Goal: Check status: Check status

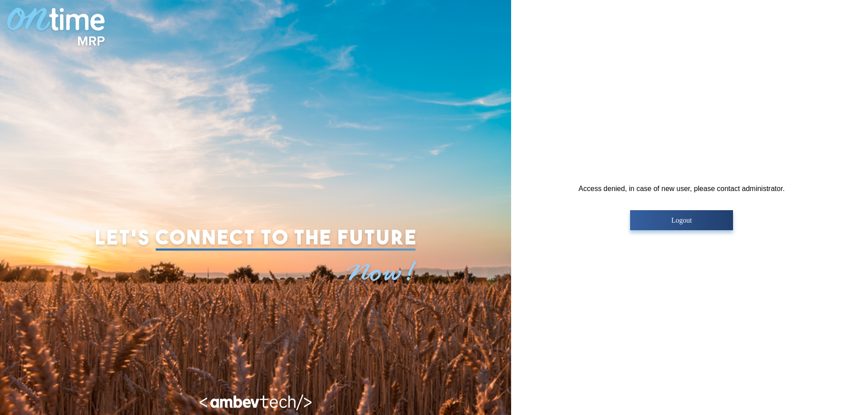
click at [667, 225] on button "Logout" at bounding box center [681, 220] width 103 height 20
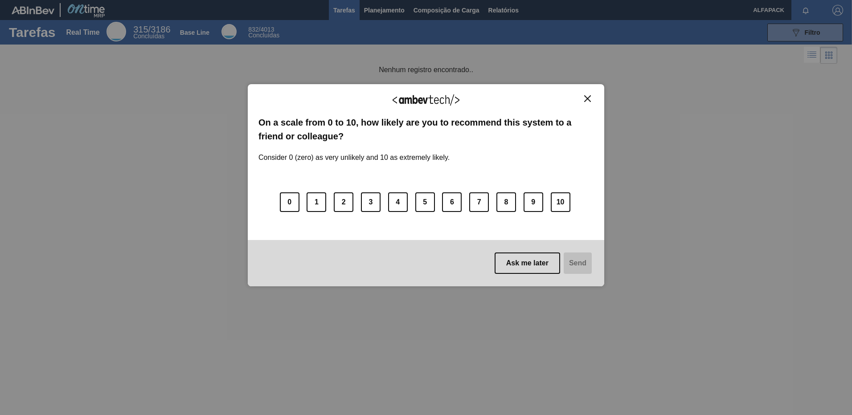
click at [588, 99] on img "Close" at bounding box center [587, 98] width 7 height 7
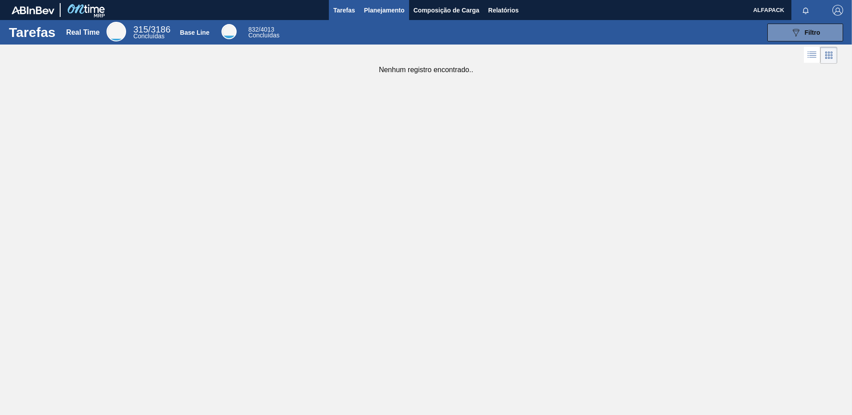
click at [384, 13] on span "Planejamento" at bounding box center [384, 10] width 41 height 11
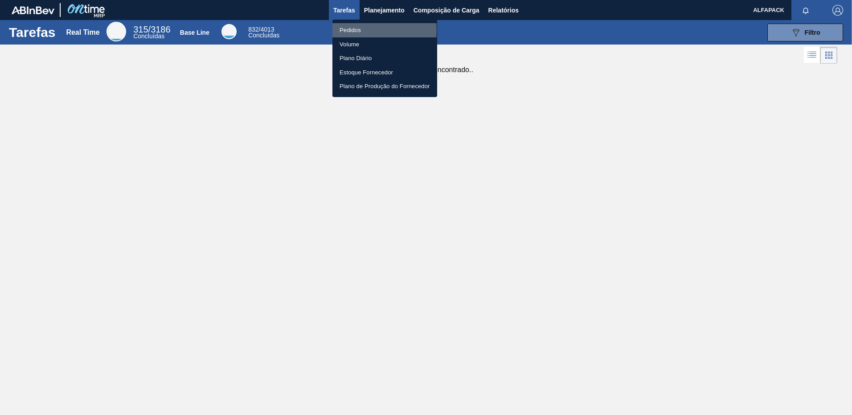
click at [352, 30] on li "Pedidos" at bounding box center [385, 30] width 105 height 14
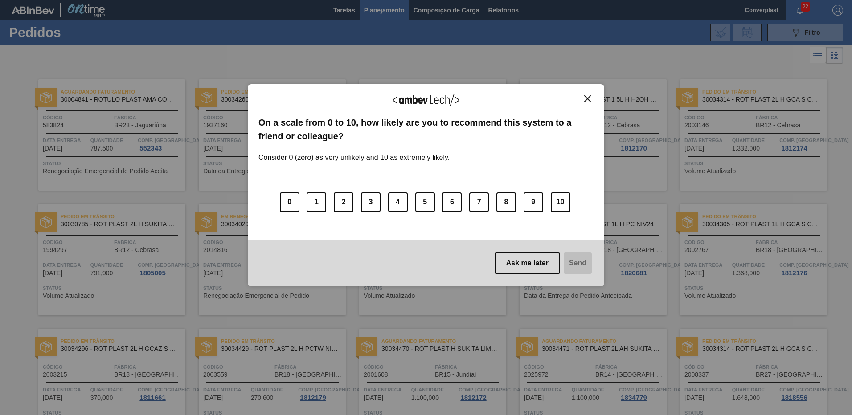
click at [593, 97] on button "Close" at bounding box center [588, 99] width 12 height 8
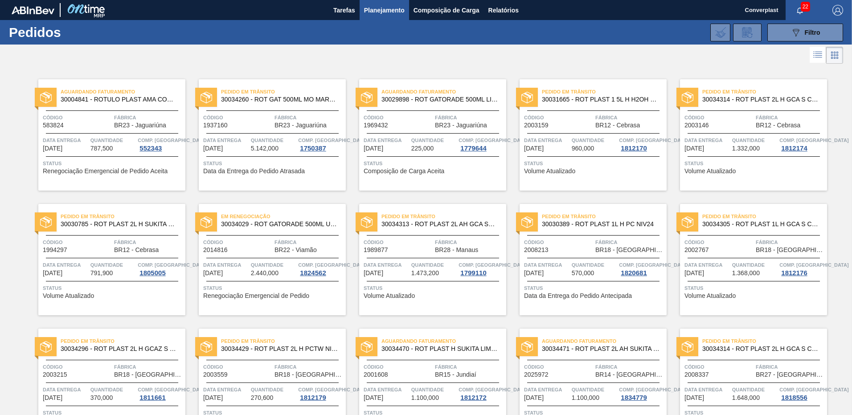
click at [386, 9] on span "Planejamento" at bounding box center [384, 10] width 41 height 11
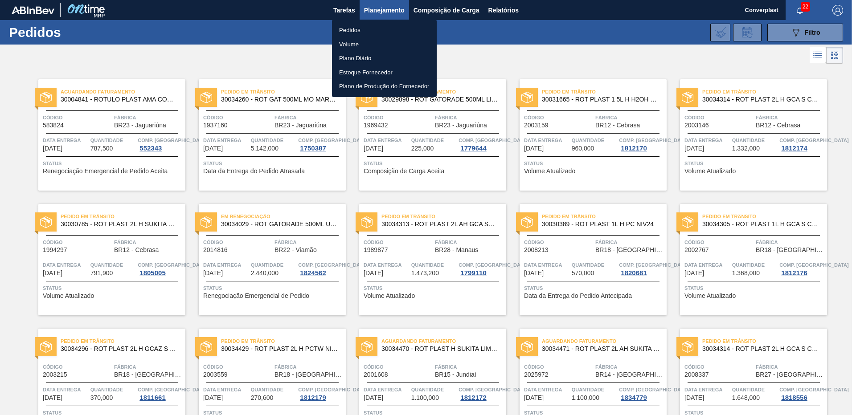
click at [379, 27] on li "Pedidos" at bounding box center [384, 30] width 105 height 14
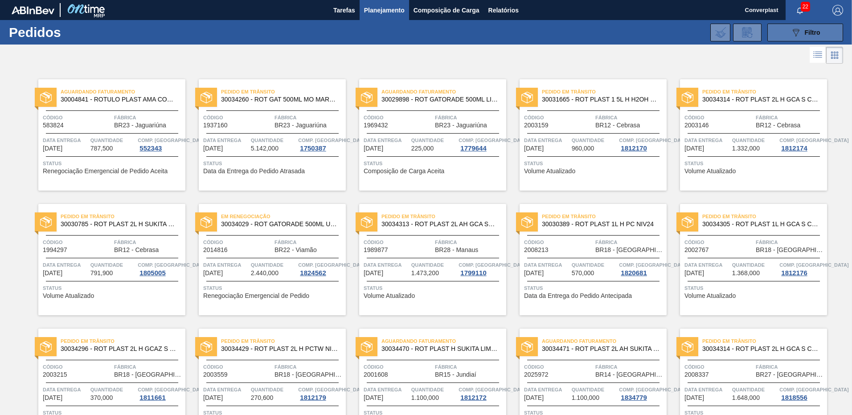
click at [826, 31] on button "089F7B8B-B2A5-4AFE-B5C0-19BA573D28AC Filtro" at bounding box center [806, 33] width 76 height 18
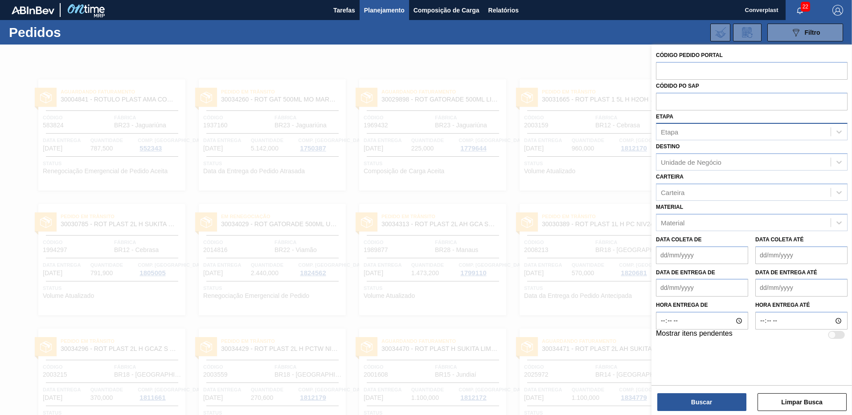
click at [699, 134] on div "Etapa" at bounding box center [744, 132] width 174 height 13
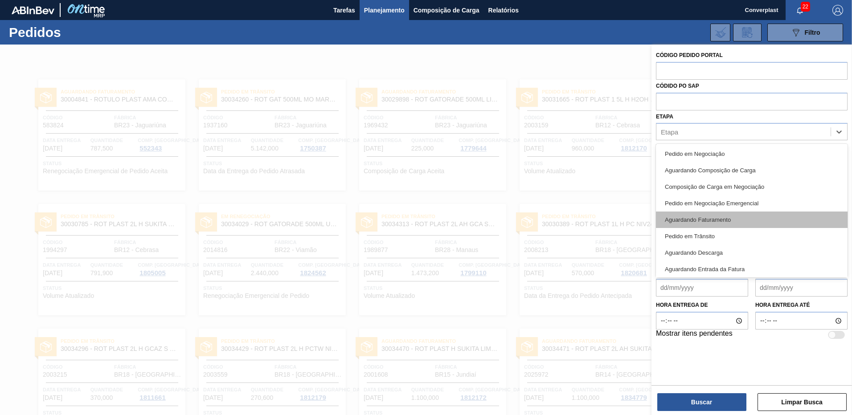
click at [691, 218] on div "Aguardando Faturamento" at bounding box center [752, 220] width 192 height 16
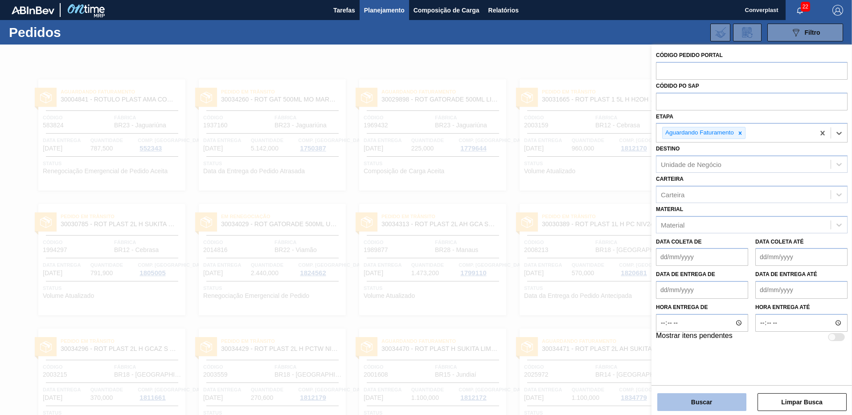
click at [718, 401] on button "Buscar" at bounding box center [702, 403] width 89 height 18
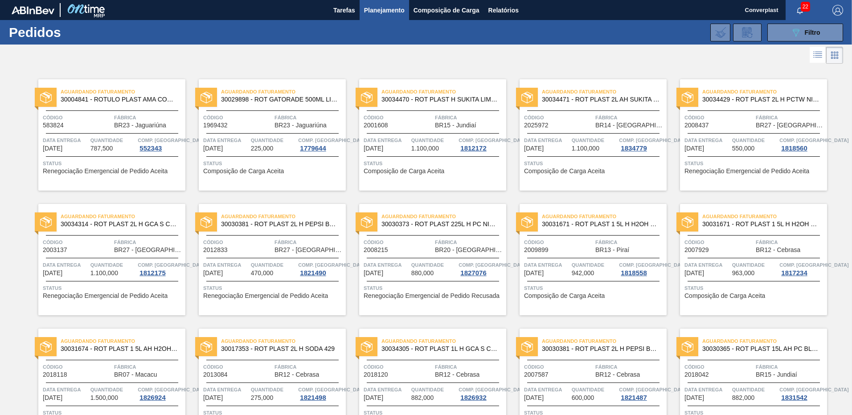
click at [819, 56] on icon at bounding box center [818, 55] width 7 height 0
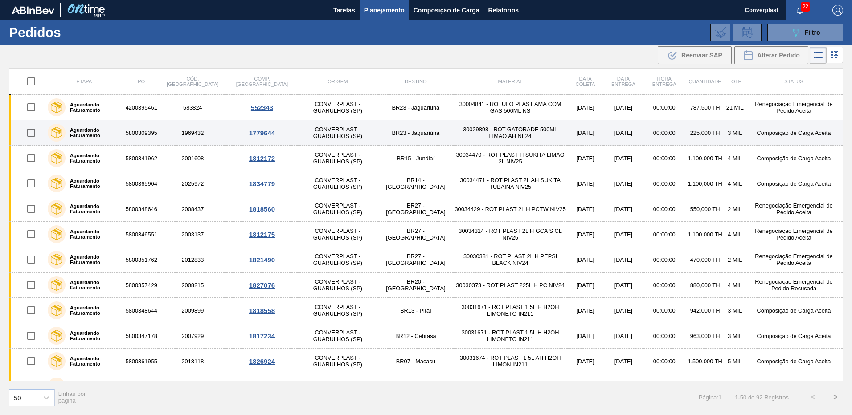
click at [685, 135] on td "225,000 TH" at bounding box center [705, 132] width 40 height 25
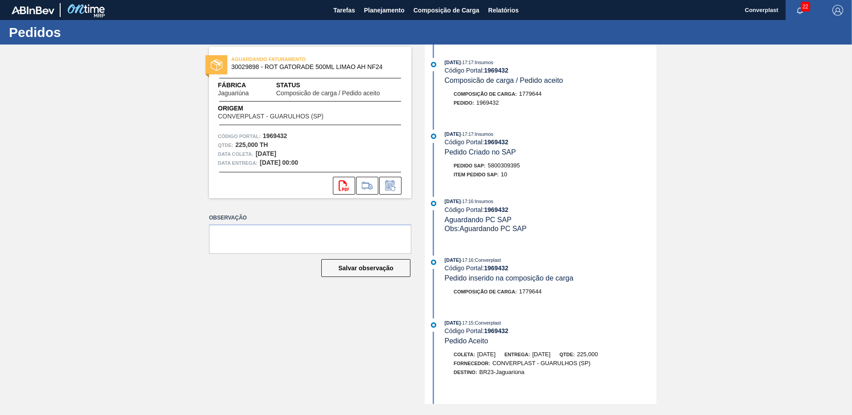
click at [404, 188] on div "svg{fill:#ff0000}" at bounding box center [310, 186] width 202 height 18
click at [394, 187] on icon at bounding box center [390, 186] width 14 height 11
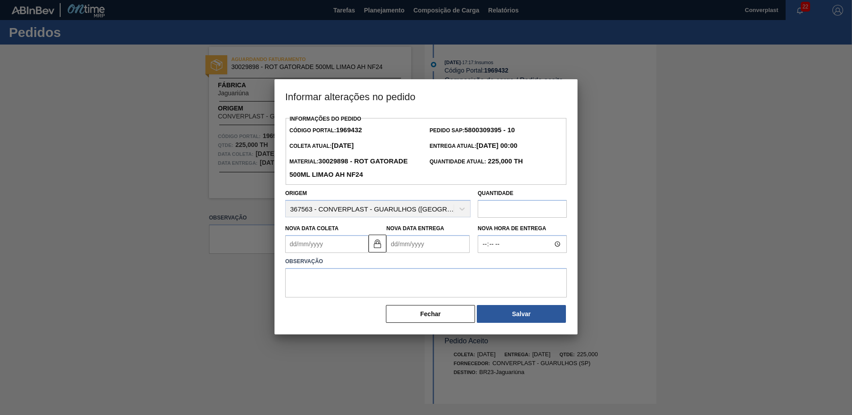
click at [497, 210] on input "text" at bounding box center [522, 209] width 89 height 18
type input "123"
click at [334, 250] on Coleta1969432 "Nova Data Coleta" at bounding box center [326, 244] width 83 height 18
click at [338, 311] on div "10" at bounding box center [339, 309] width 12 height 12
type Coleta1969432 "10/09/2025"
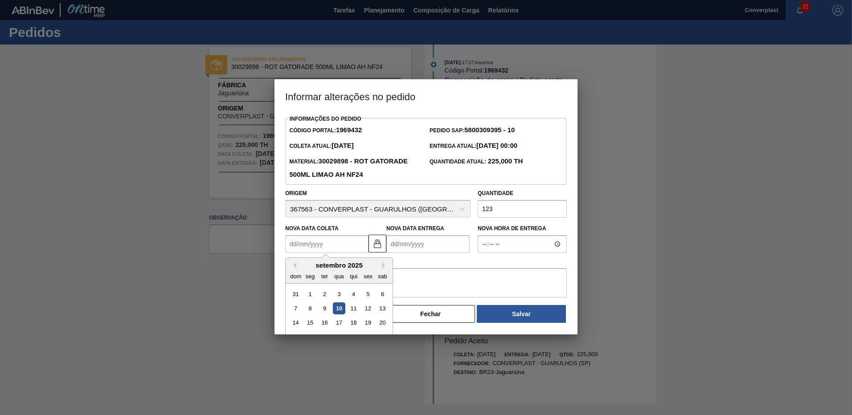
type Entrega1969432 "12/09/2025"
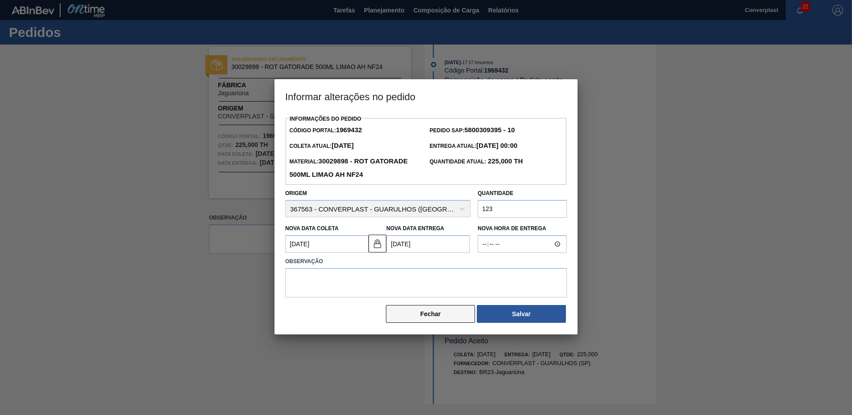
click at [432, 317] on button "Fechar" at bounding box center [430, 314] width 89 height 18
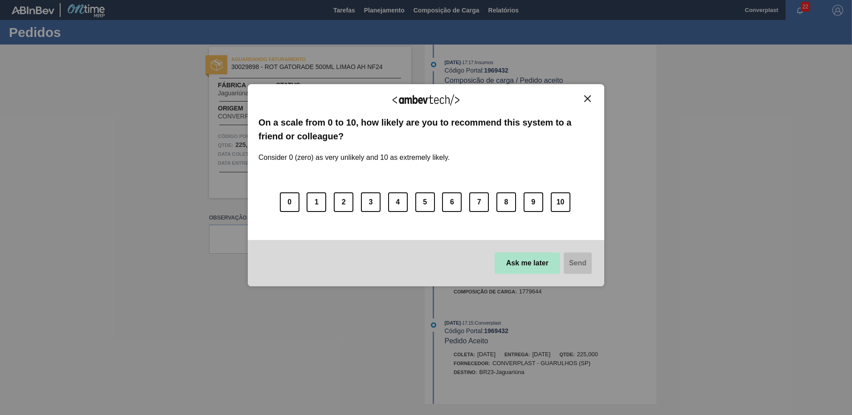
click at [506, 260] on button "Ask me later" at bounding box center [528, 263] width 66 height 21
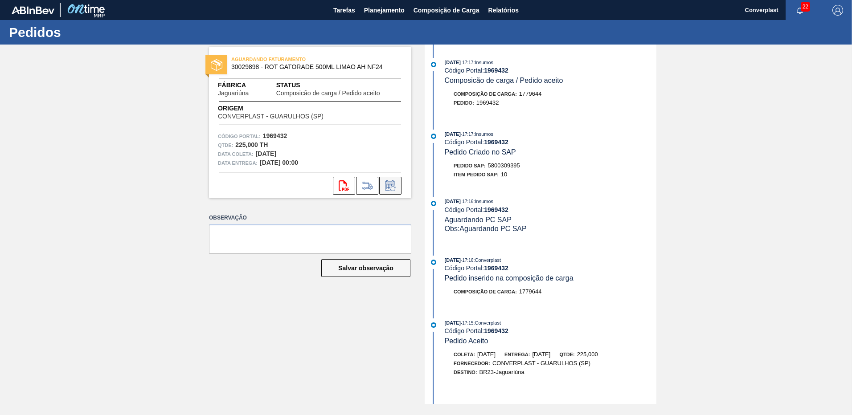
click at [397, 185] on icon at bounding box center [390, 186] width 14 height 11
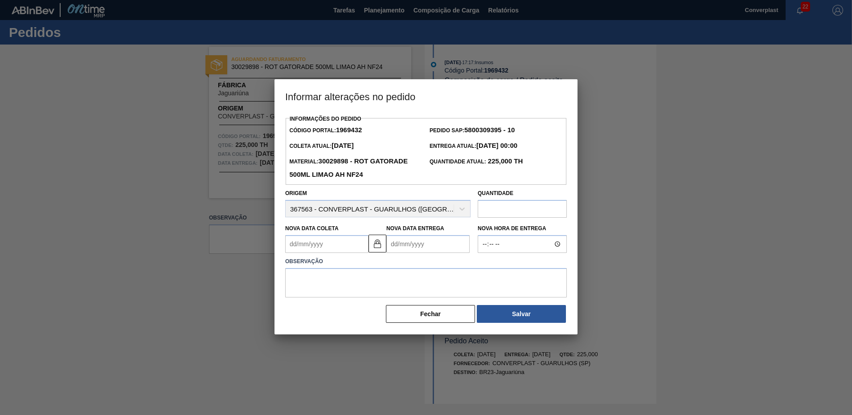
click at [508, 214] on input "text" at bounding box center [522, 209] width 89 height 18
type input "123"
click at [459, 265] on label "Observação" at bounding box center [426, 261] width 282 height 13
drag, startPoint x: 530, startPoint y: 208, endPoint x: 509, endPoint y: 183, distance: 32.3
click at [530, 209] on input "123" at bounding box center [522, 209] width 89 height 18
